Goal: Task Accomplishment & Management: Complete application form

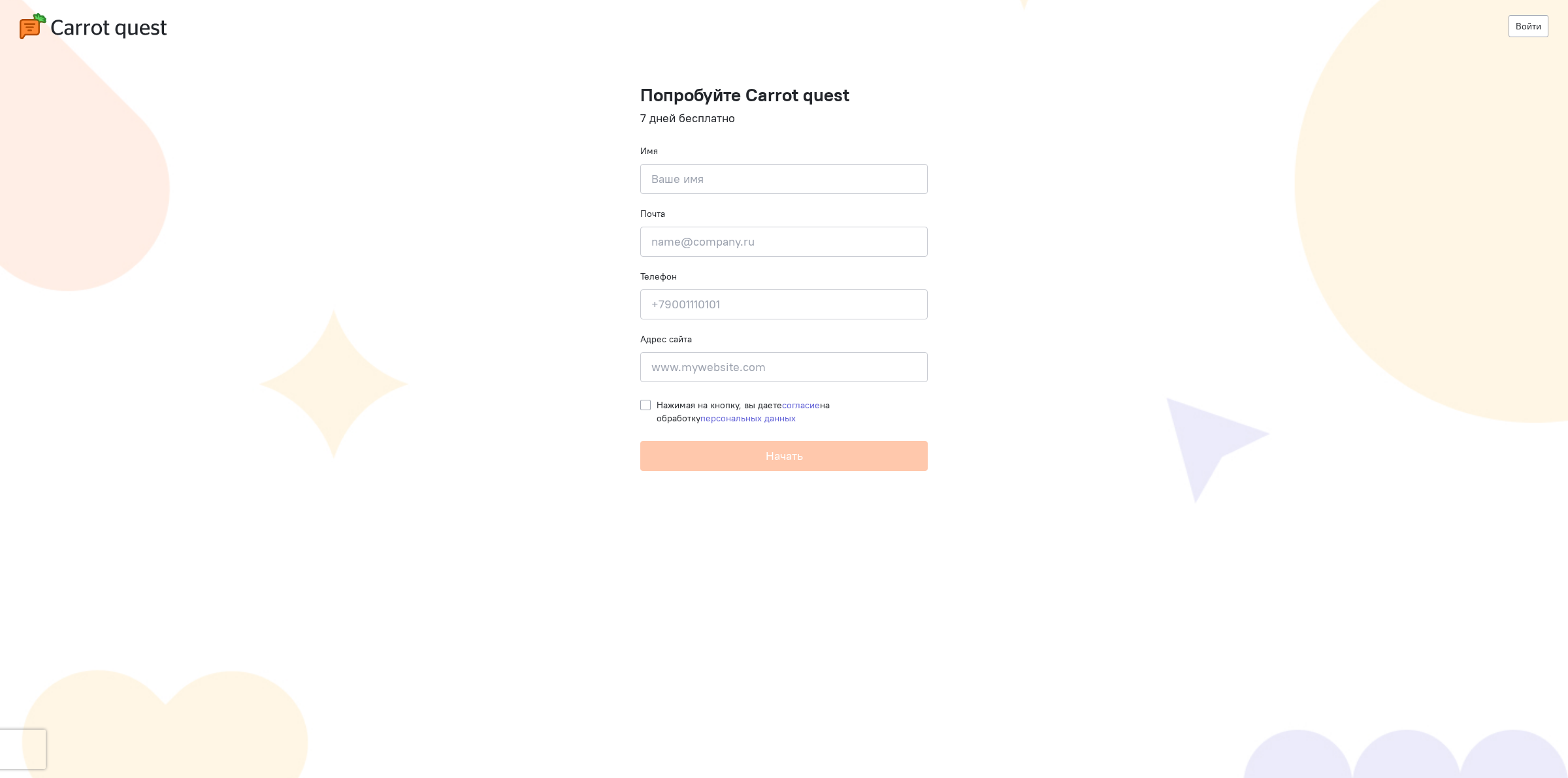
click at [738, 181] on input at bounding box center [784, 179] width 287 height 30
type input "cq test"
click at [742, 245] on input "email" at bounding box center [784, 242] width 287 height 30
type input "vgghgohiho@uhjuiohjikhj.hj"
type input "78780650786"
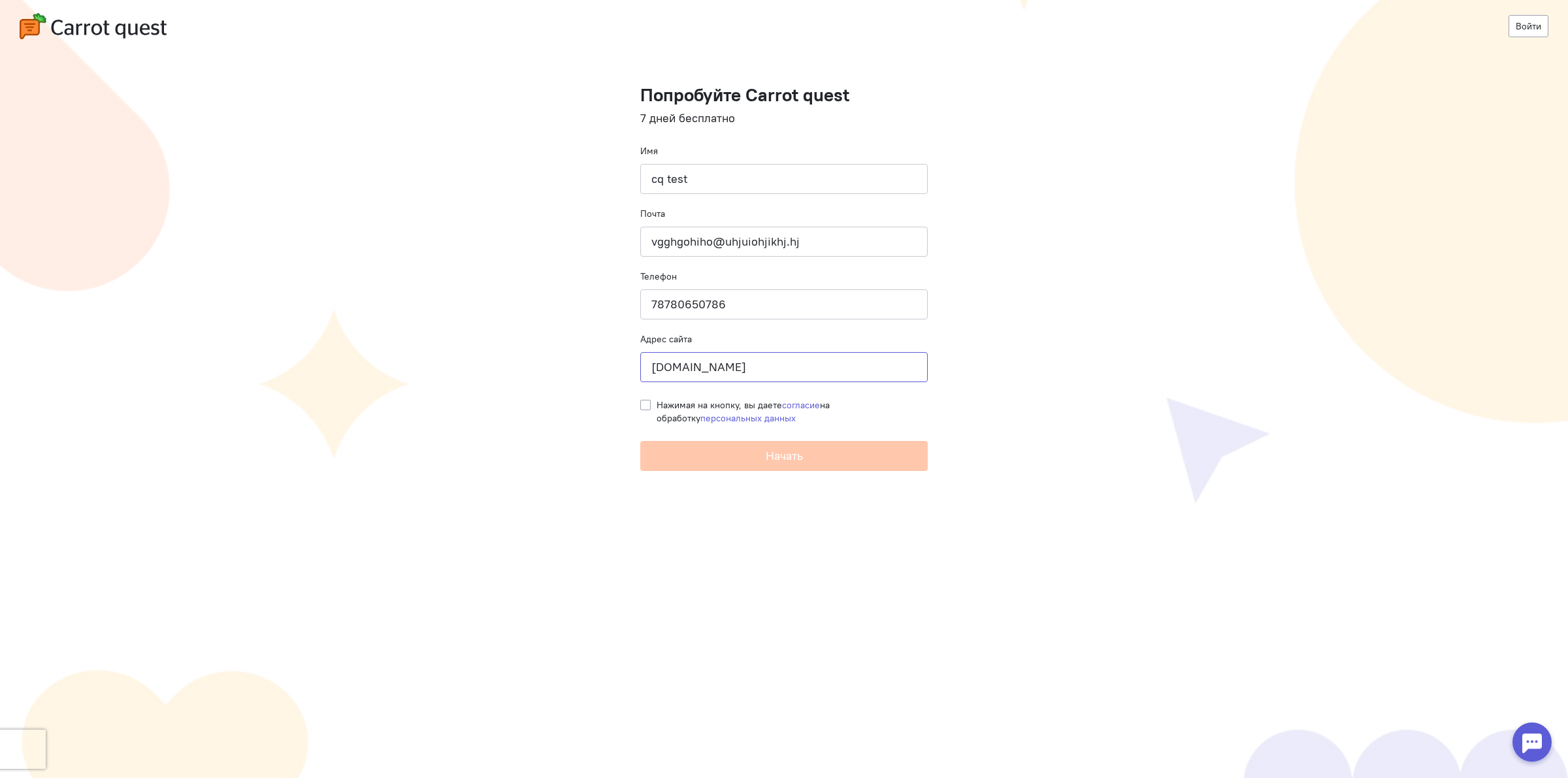
type input "hghjjkhjkl.gh"
click at [657, 406] on label "Нажимая на кнопку, вы даете согласие на обработку персональных данных" at bounding box center [792, 411] width 271 height 26
click at [647, 406] on input "Нажимая на кнопку, вы даете согласие на обработку персональных данных" at bounding box center [645, 405] width 10 height 11
checkbox input "true"
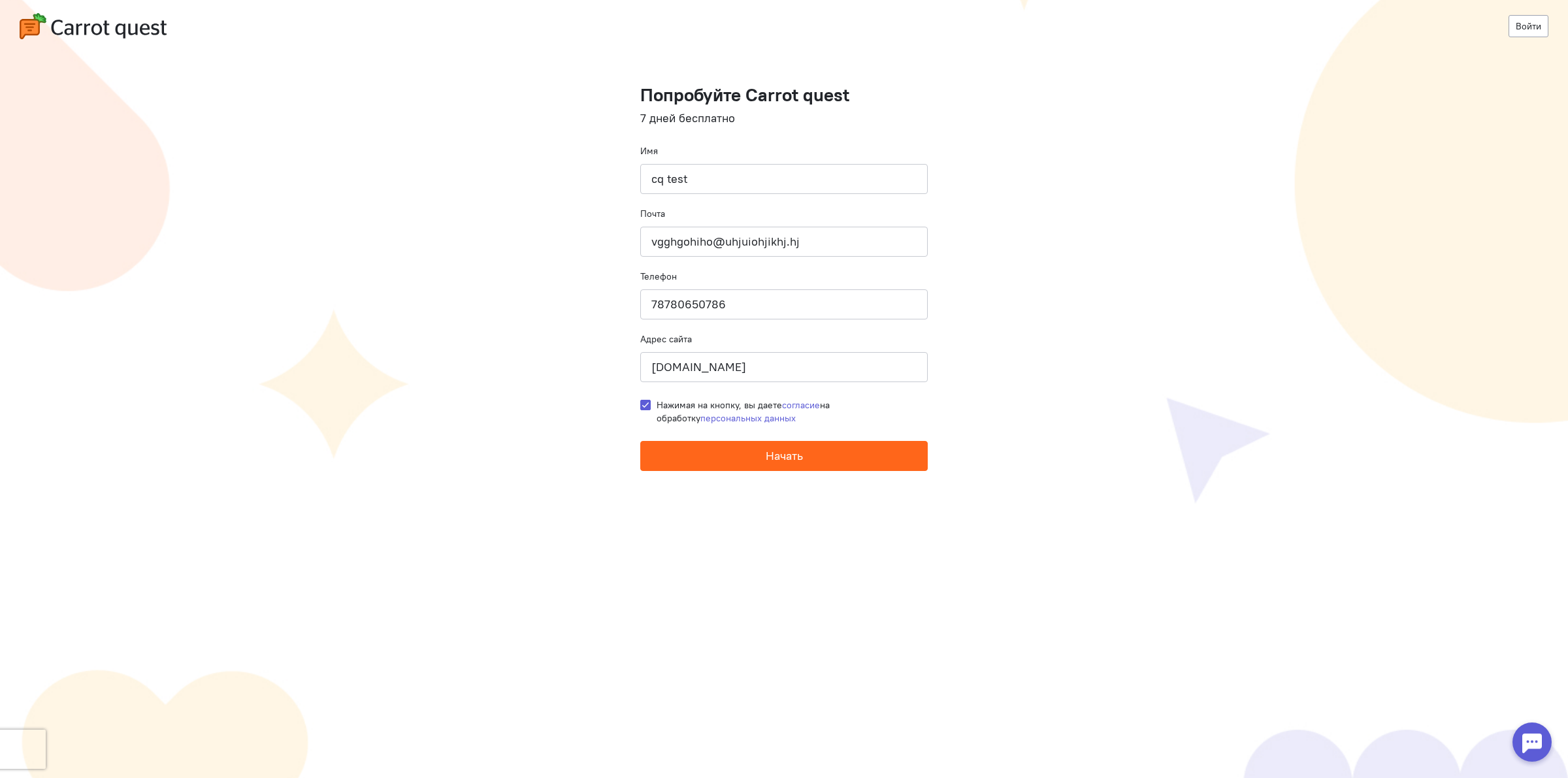
click at [740, 452] on button "Начать" at bounding box center [784, 455] width 287 height 30
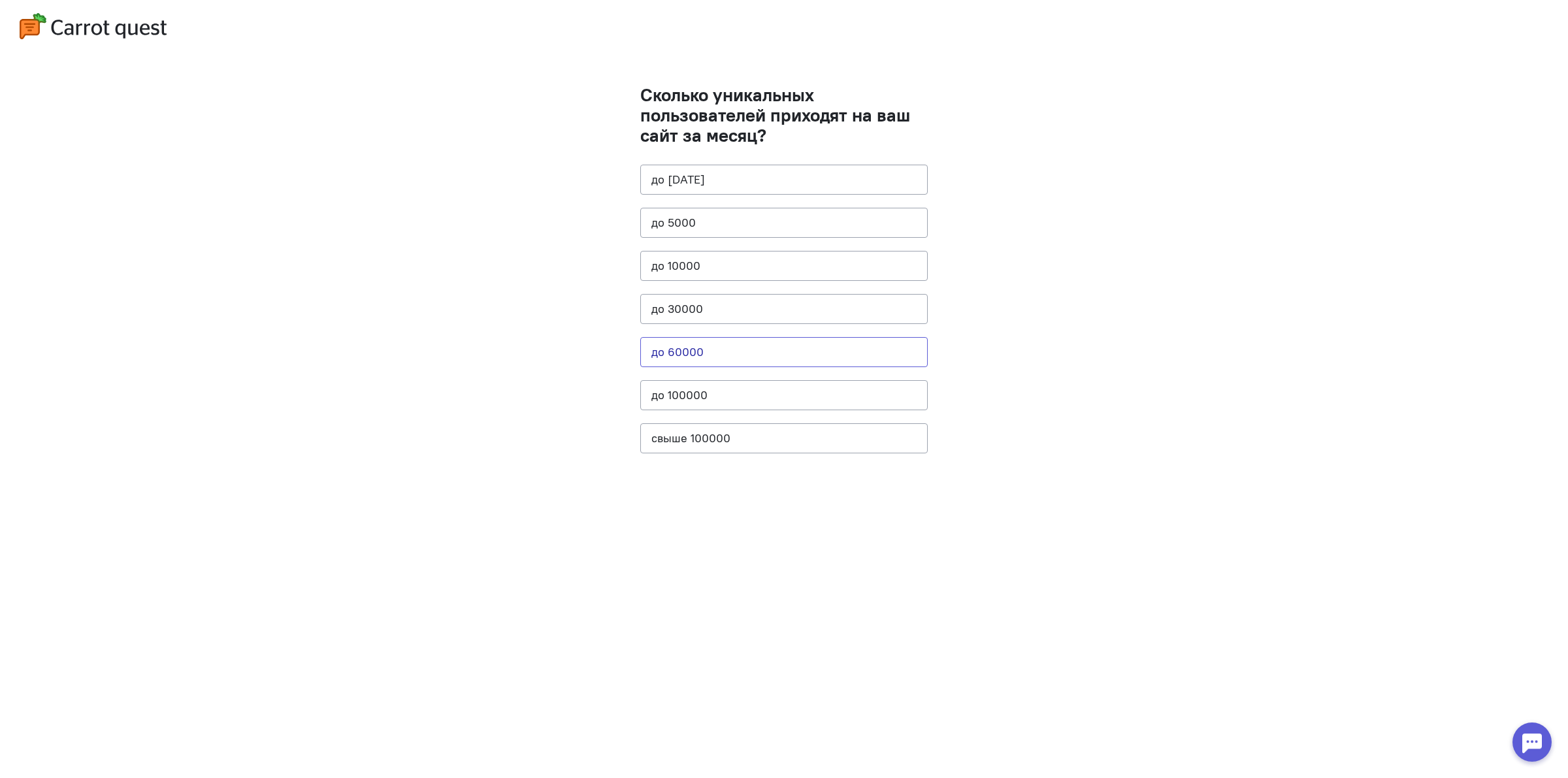
click at [726, 351] on button "до 60000" at bounding box center [784, 351] width 287 height 30
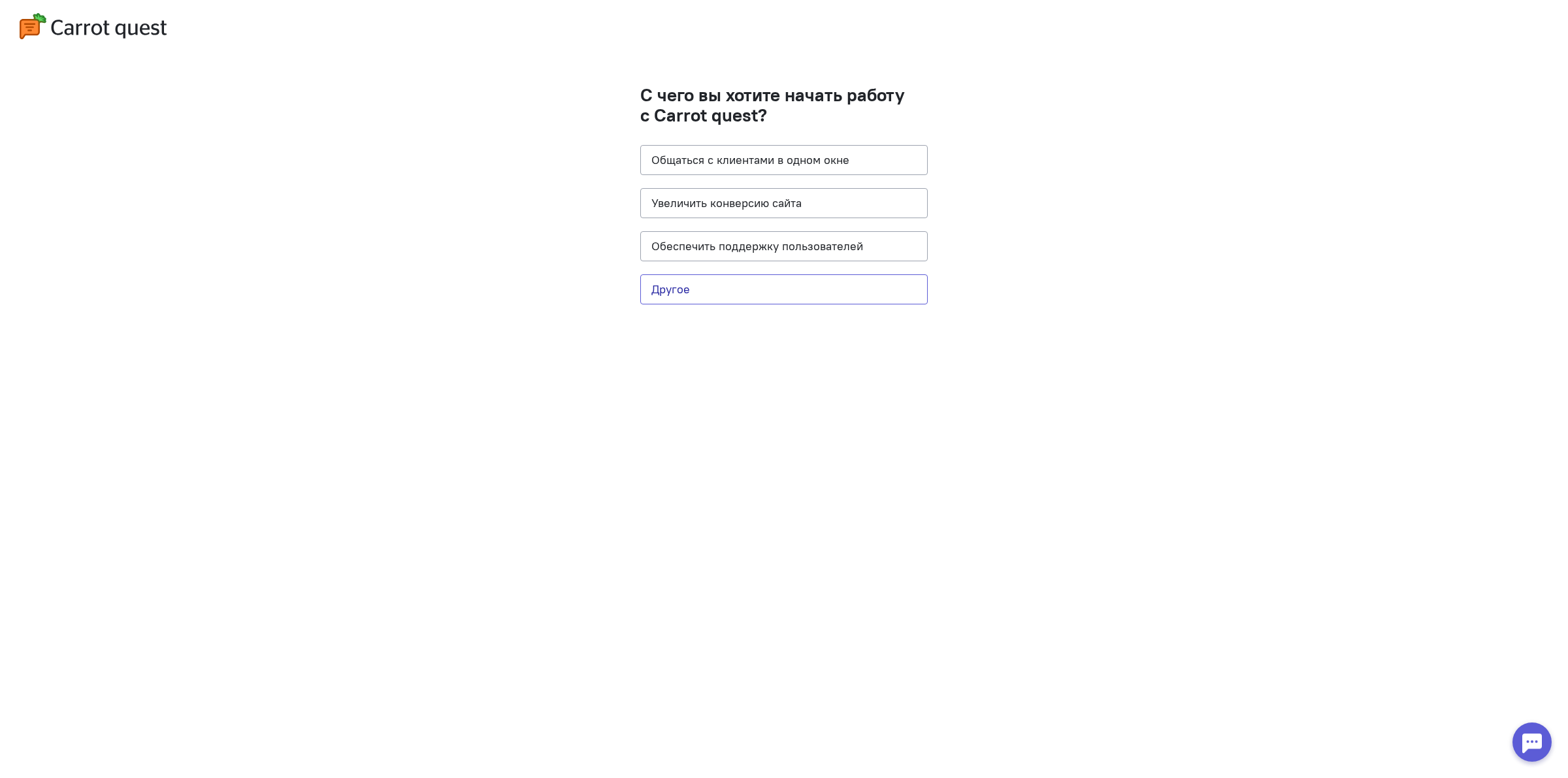
click at [799, 291] on button "Другое" at bounding box center [784, 288] width 287 height 30
